Goal: Find contact information: Find contact information

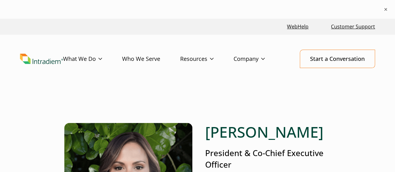
click at [47, 60] on img "Link to homepage of Intradiem" at bounding box center [41, 59] width 43 height 11
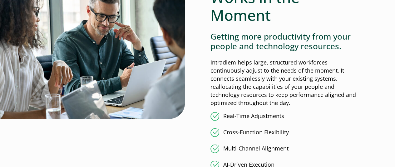
scroll to position [718, 0]
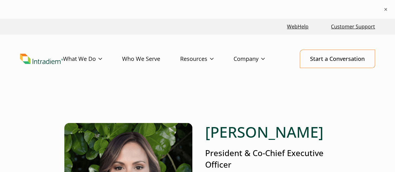
scroll to position [94, 0]
